Goal: Task Accomplishment & Management: Contribute content

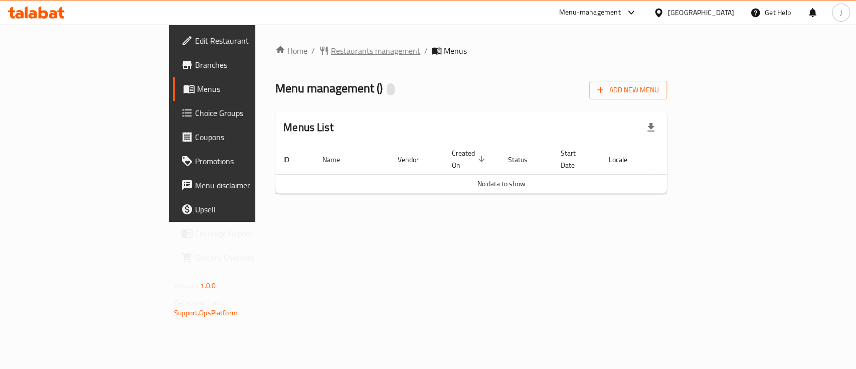
click at [331, 51] on span "Restaurants management" at bounding box center [375, 51] width 89 height 12
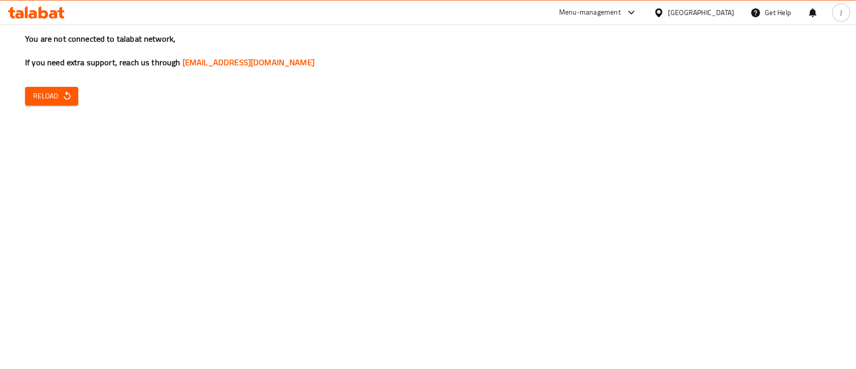
click at [57, 96] on span "Reload" at bounding box center [51, 96] width 37 height 13
click at [48, 90] on span "Reload" at bounding box center [51, 96] width 37 height 13
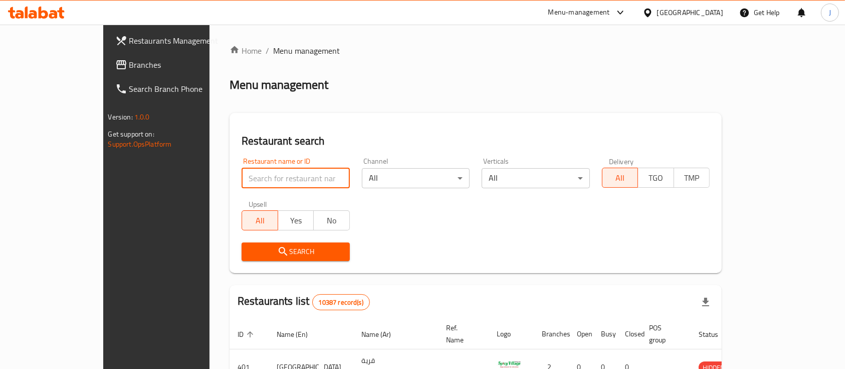
click at [270, 177] on input "search" at bounding box center [296, 178] width 108 height 20
paste input "764694"
type input "764694"
click button "Search" at bounding box center [296, 251] width 108 height 19
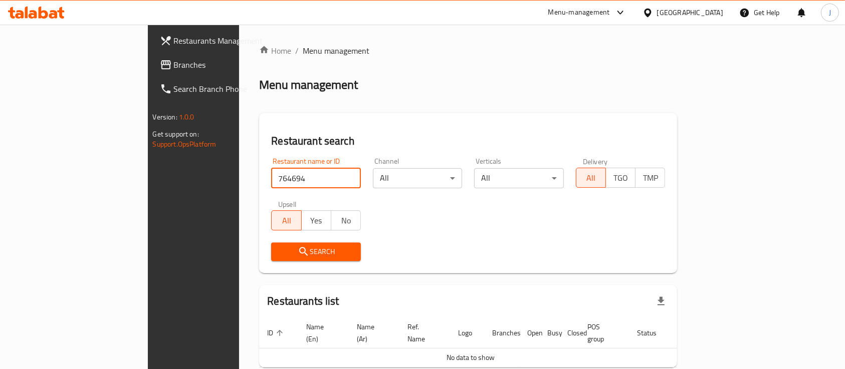
click at [174, 62] on span "Branches" at bounding box center [227, 65] width 107 height 12
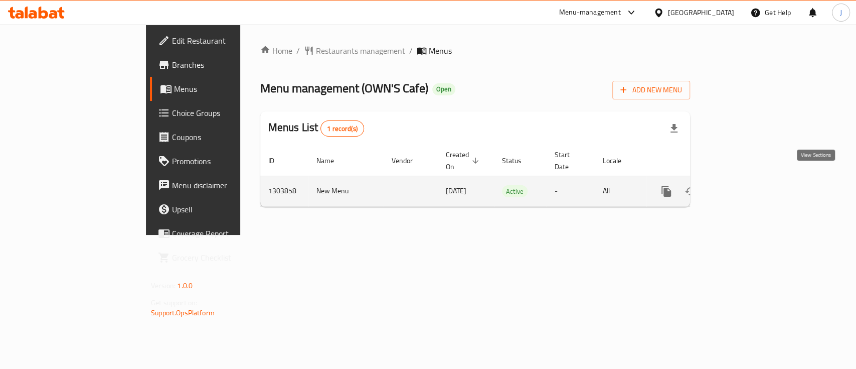
click at [745, 185] on icon "enhanced table" at bounding box center [739, 191] width 12 height 12
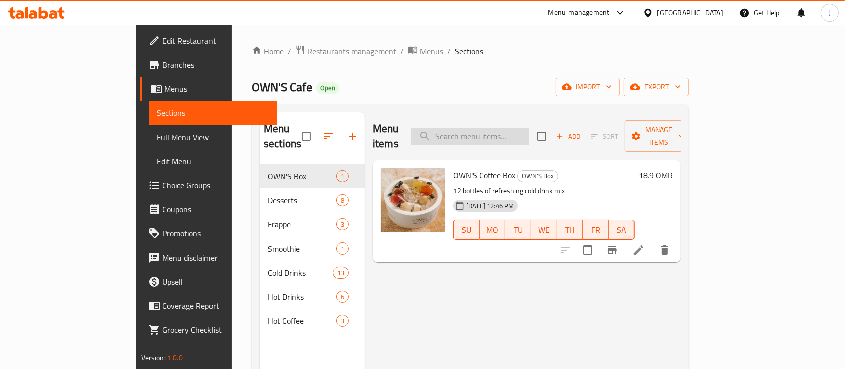
click at [505, 127] on input "search" at bounding box center [470, 136] width 118 height 18
paste input "Acai"
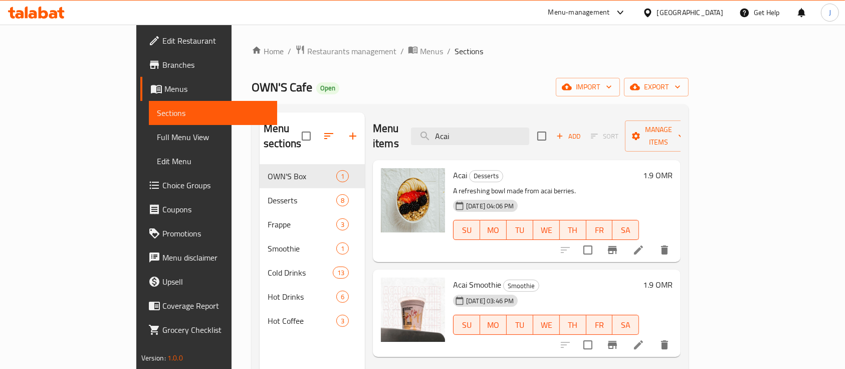
type input "Acai"
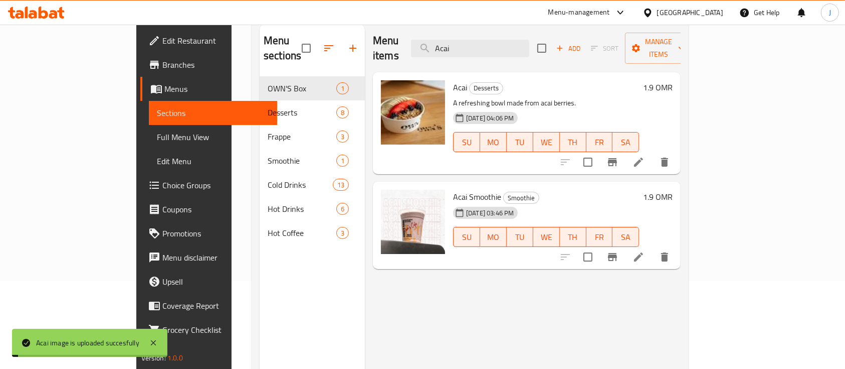
scroll to position [67, 0]
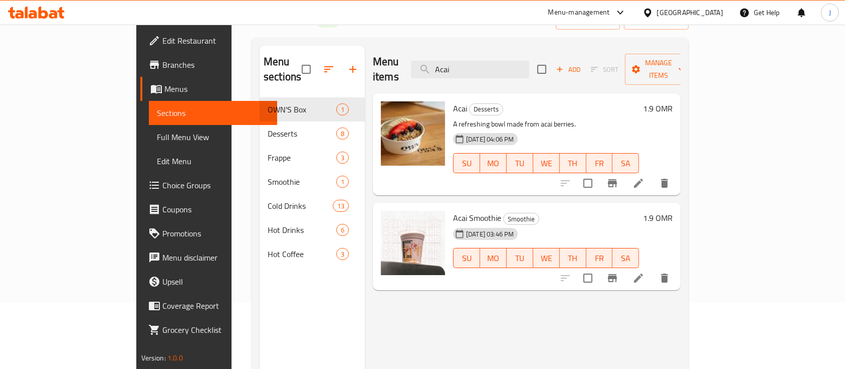
click at [622, 296] on div "Menu items Acai Add Sort Manage items Acai Desserts A refreshing bowl made from…" at bounding box center [523, 230] width 316 height 369
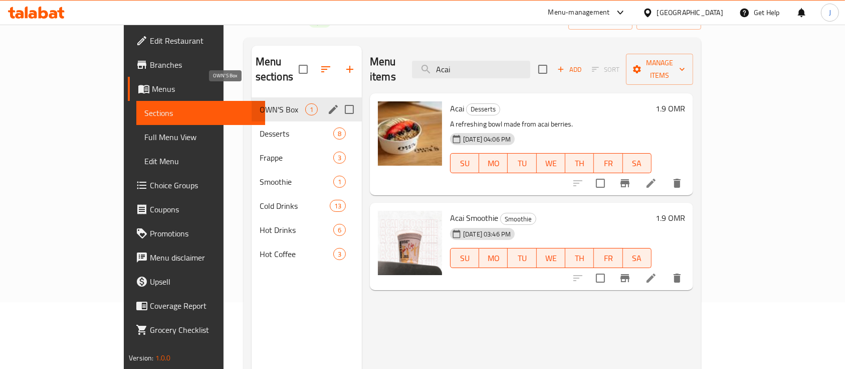
click at [260, 103] on span "OWN'S Box" at bounding box center [283, 109] width 46 height 12
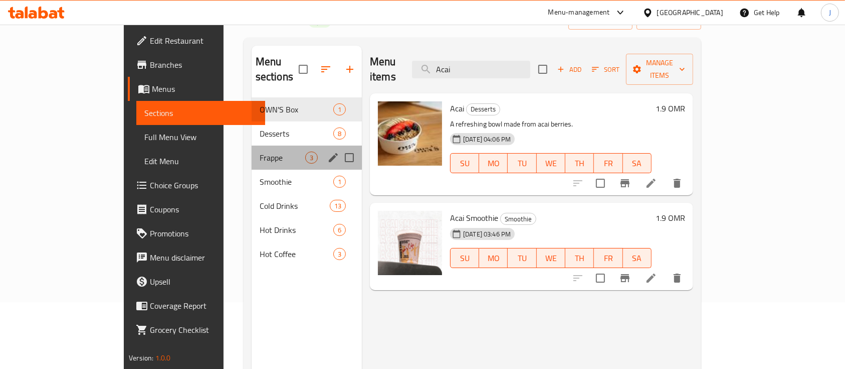
click at [252, 145] on div "Frappe 3" at bounding box center [307, 157] width 110 height 24
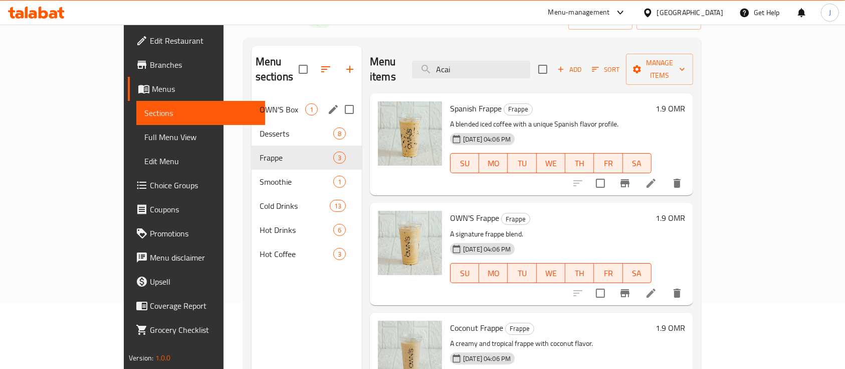
click at [252, 100] on div "OWN'S Box 1" at bounding box center [307, 109] width 110 height 24
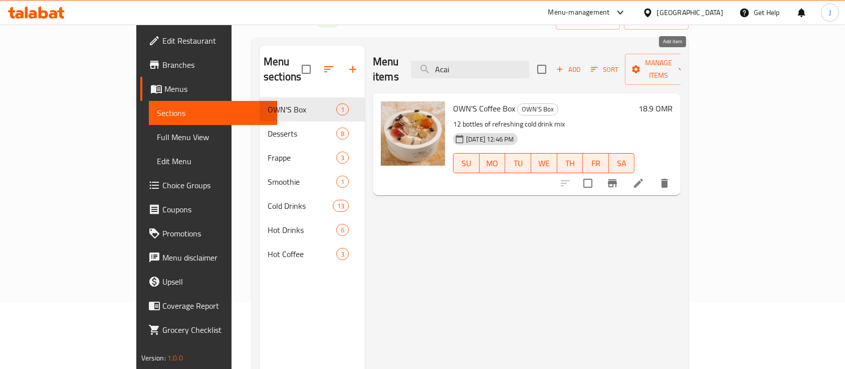
click at [582, 64] on span "Add" at bounding box center [568, 70] width 27 height 12
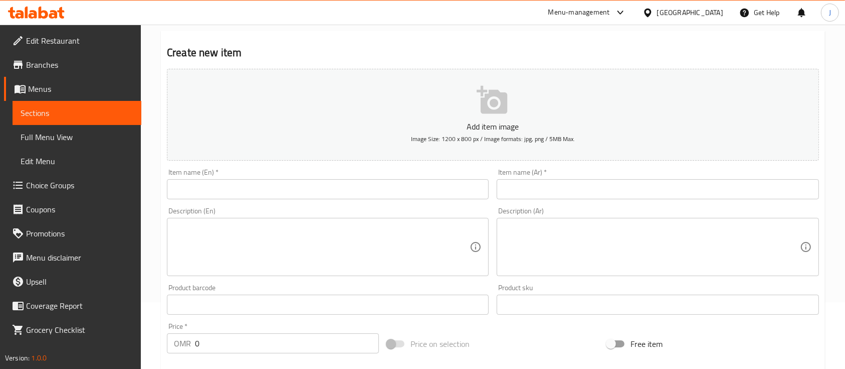
click at [285, 185] on input "text" at bounding box center [328, 189] width 322 height 20
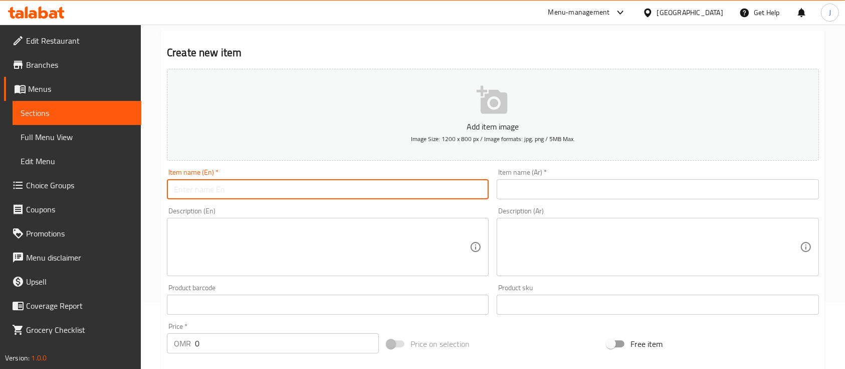
paste input "Biofrozen Box"
type input "Biofrozen Box"
click at [538, 193] on input "text" at bounding box center [658, 189] width 322 height 20
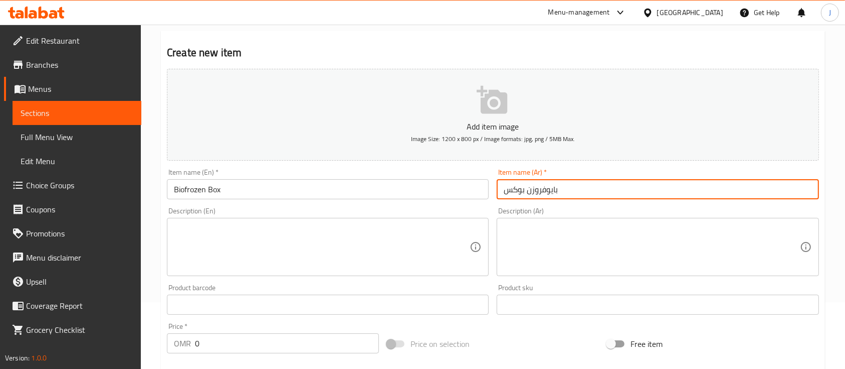
type input "بايوفروزن بوكس"
click at [313, 233] on textarea at bounding box center [322, 247] width 296 height 48
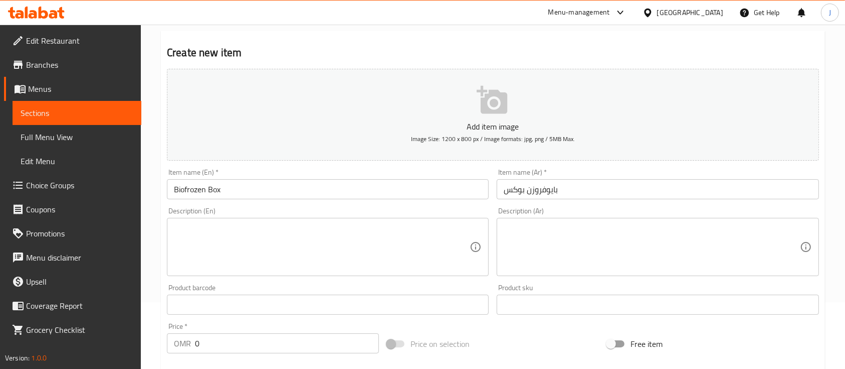
drag, startPoint x: 635, startPoint y: 242, endPoint x: 605, endPoint y: 241, distance: 30.1
click at [635, 242] on textarea at bounding box center [652, 247] width 296 height 48
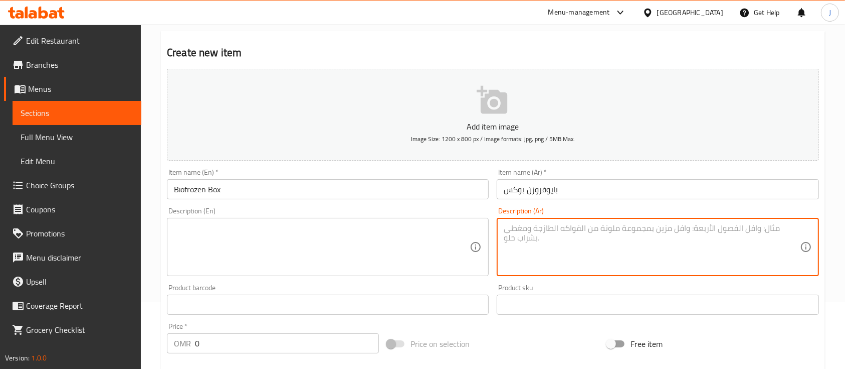
click at [194, 241] on textarea at bounding box center [322, 247] width 296 height 48
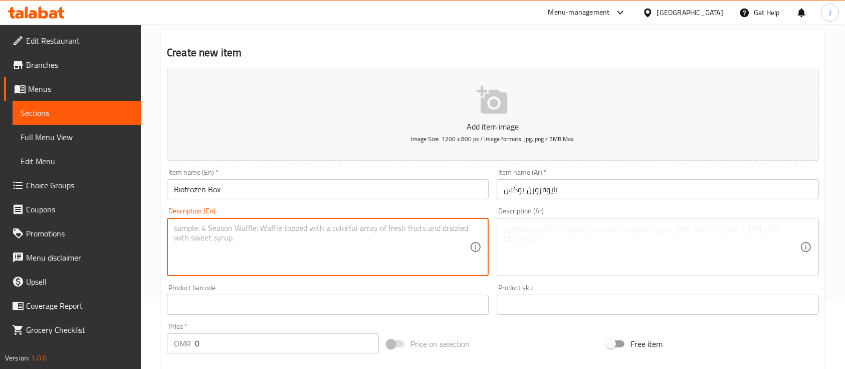
paste textarea "Box with 7 delicious mix icecreams, 7 mix drinks and 3 cups mix fruits and nuts"
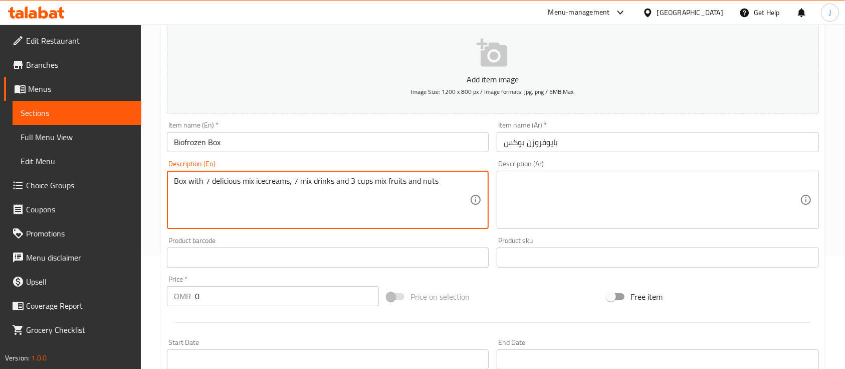
scroll to position [133, 0]
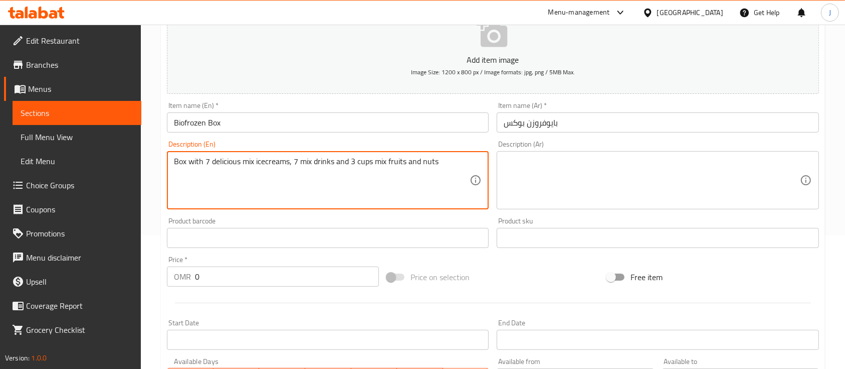
type textarea "Box with 7 delicious mix icecreams, 7 mix drinks and 3 cups mix fruits and nuts"
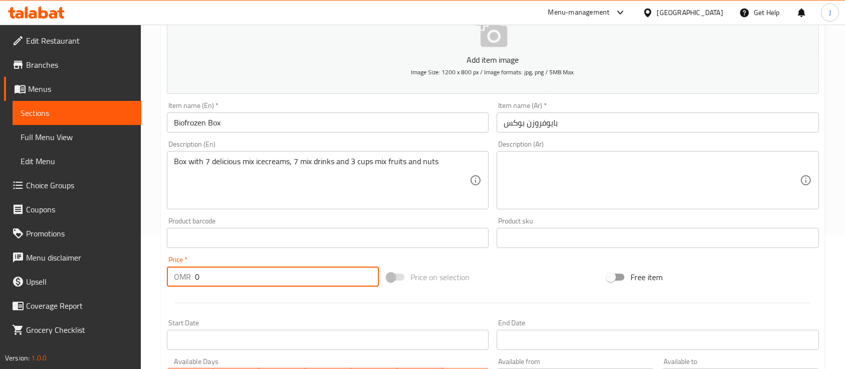
drag, startPoint x: 207, startPoint y: 279, endPoint x: 179, endPoint y: 278, distance: 28.6
click at [179, 278] on div "OMR 0 Price *" at bounding box center [273, 276] width 212 height 20
type input "16.5"
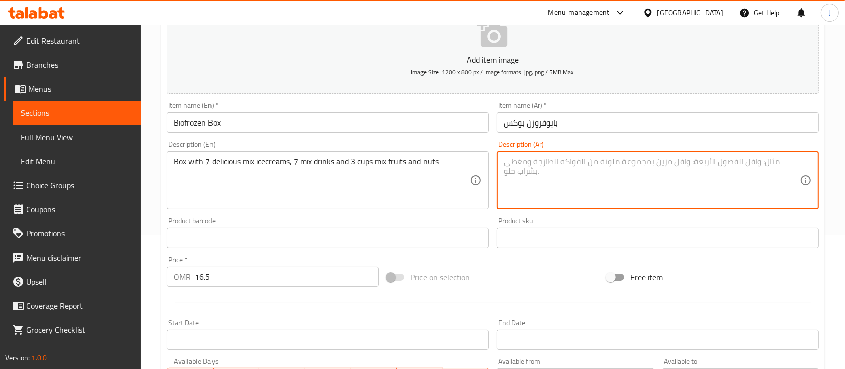
click at [658, 166] on textarea at bounding box center [652, 180] width 296 height 48
paste textarea "بوكس يحتوي على ٧ آيسكريم مشكّل لذيذ، ٧ مشروبات متنوعة، و٣ أكواب فواكه ومكسرات م…"
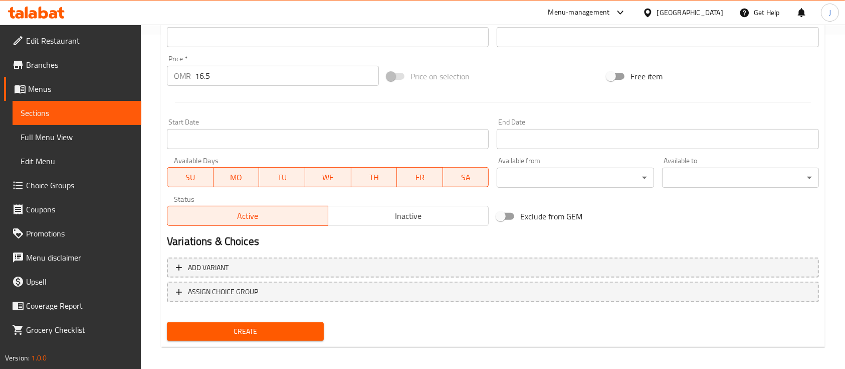
type textarea "بوكس يحتوي على ٧ آيسكريم مشكّل لذيذ، ٧ مشروبات متنوعة، و٣ أكواب فواكه ومكسرات م…"
click at [295, 327] on span "Create" at bounding box center [245, 331] width 141 height 13
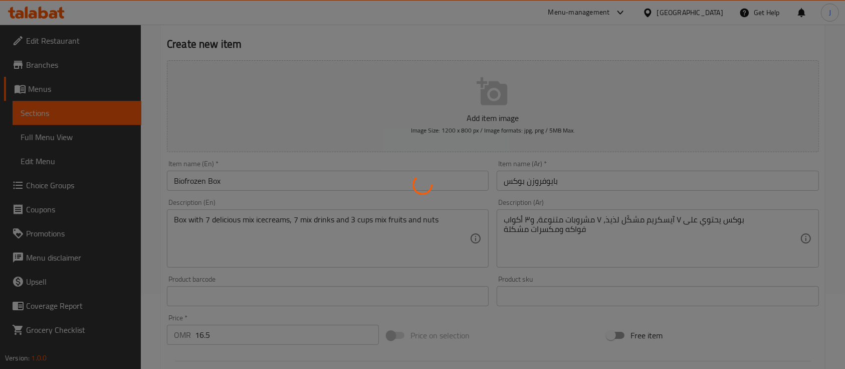
scroll to position [67, 0]
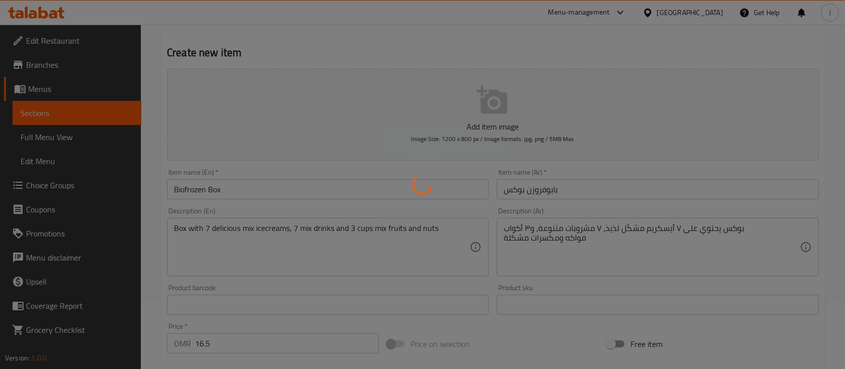
type input "0"
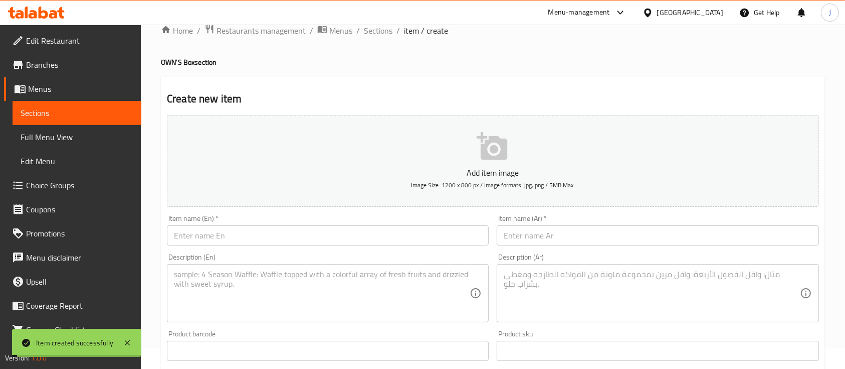
scroll to position [0, 0]
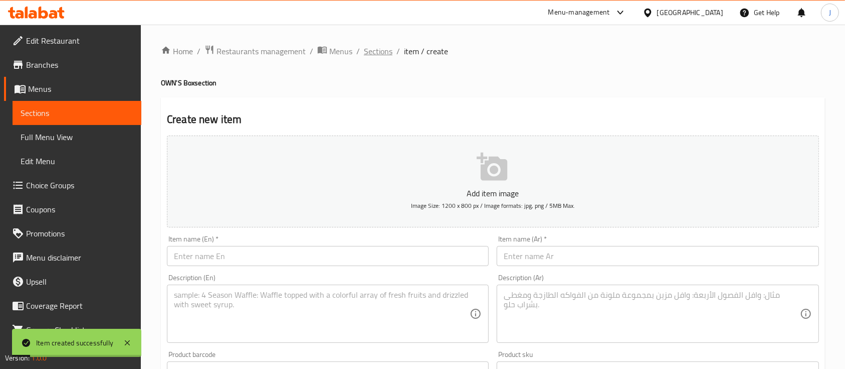
click at [376, 48] on span "Sections" at bounding box center [378, 51] width 29 height 12
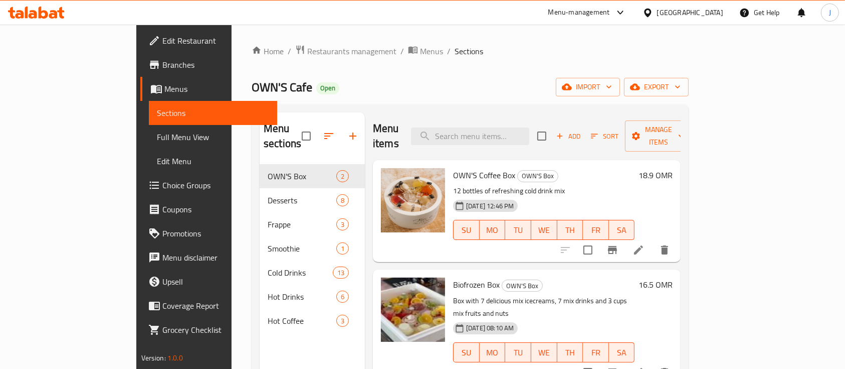
click at [621, 168] on h6 "OWN'S Coffee Box OWN'S Box" at bounding box center [544, 175] width 182 height 14
click at [307, 45] on span "Restaurants management" at bounding box center [351, 51] width 89 height 12
